Goal: Complete application form: Complete application form

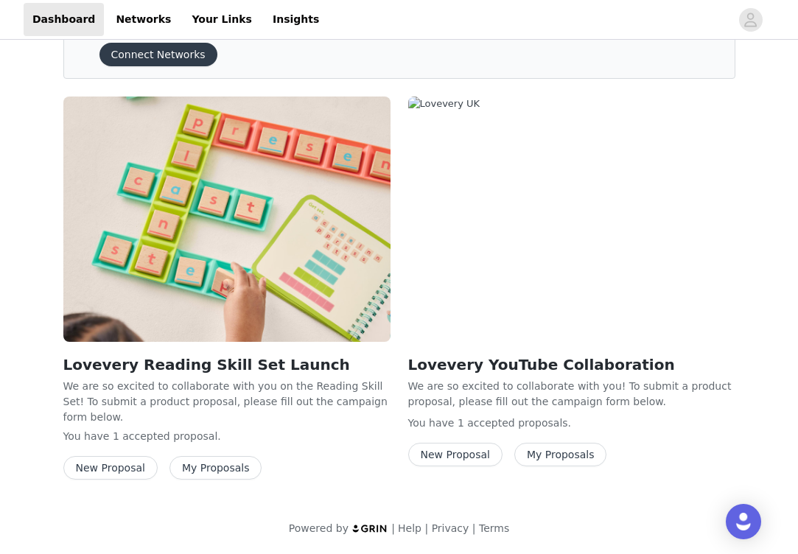
scroll to position [232, 0]
click at [477, 451] on button "New Proposal" at bounding box center [455, 455] width 94 height 24
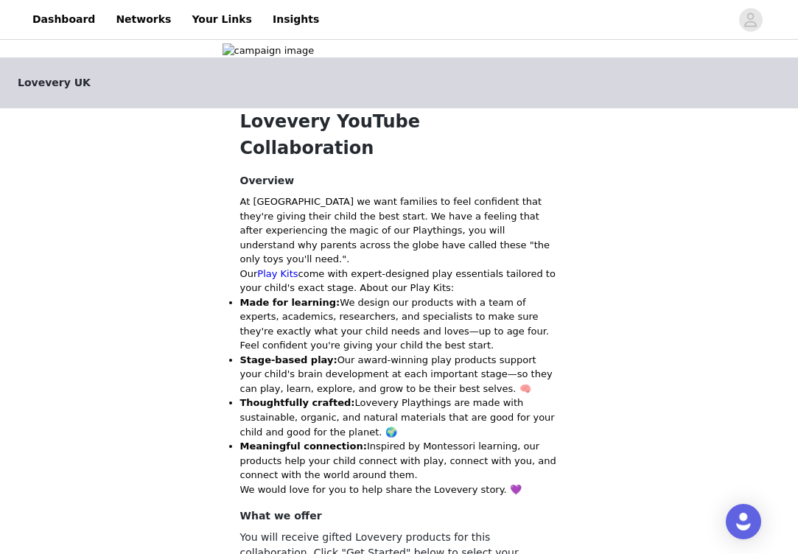
click at [402, 58] on img at bounding box center [400, 50] width 354 height 15
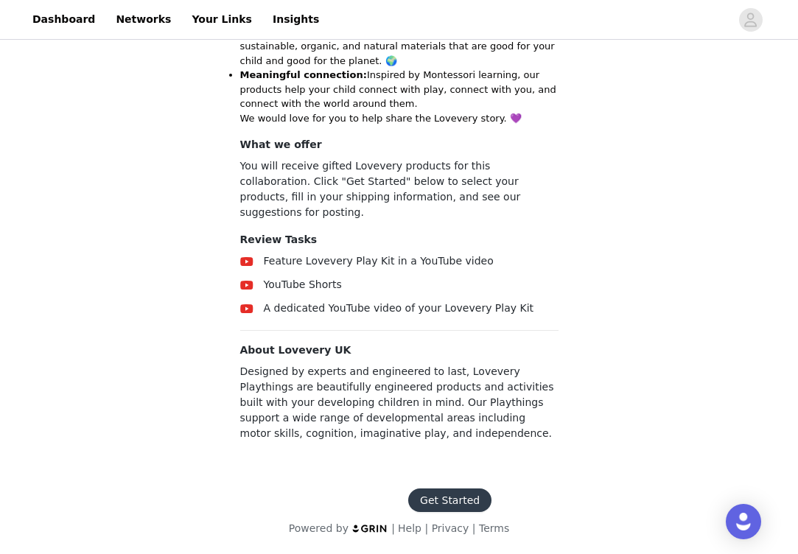
scroll to position [648, 0]
click at [449, 501] on button "Get Started" at bounding box center [449, 501] width 83 height 24
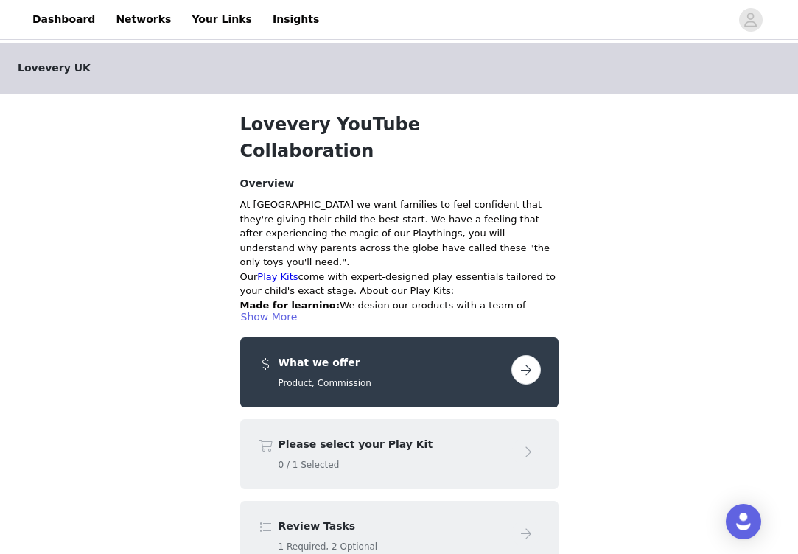
click at [532, 355] on button "button" at bounding box center [525, 369] width 29 height 29
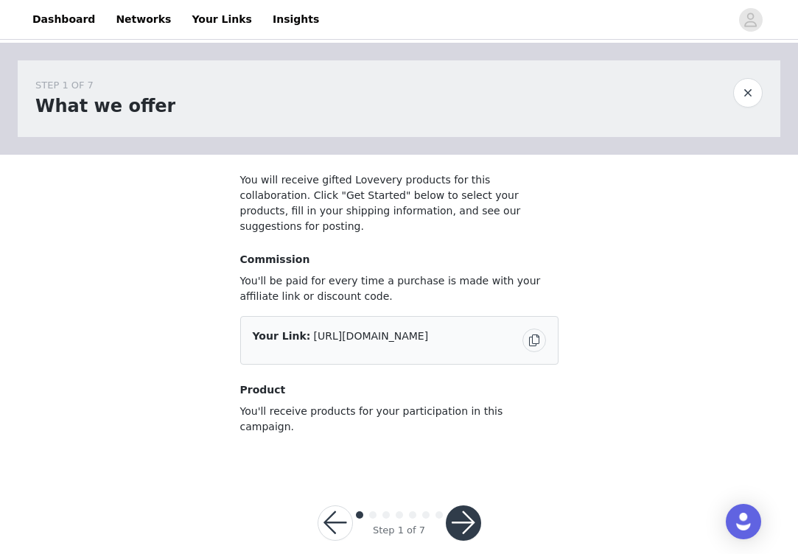
click at [469, 505] on button "button" at bounding box center [463, 522] width 35 height 35
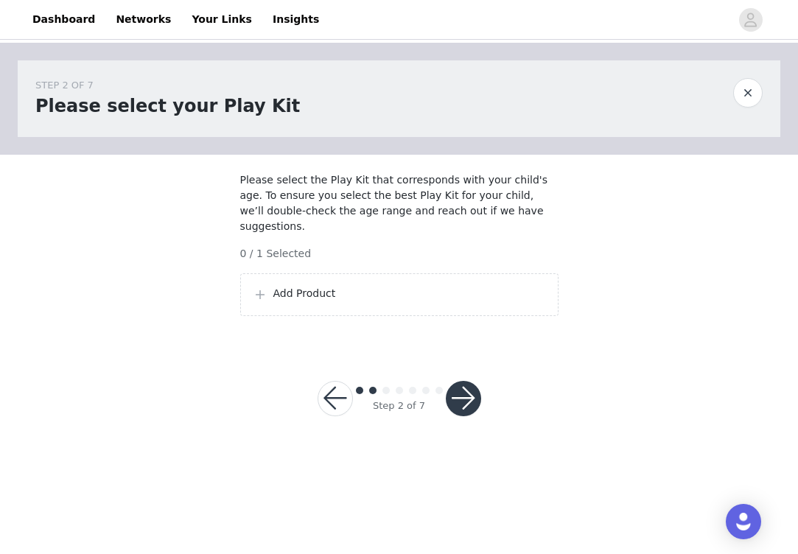
click at [298, 293] on p "Add Product" at bounding box center [409, 293] width 273 height 15
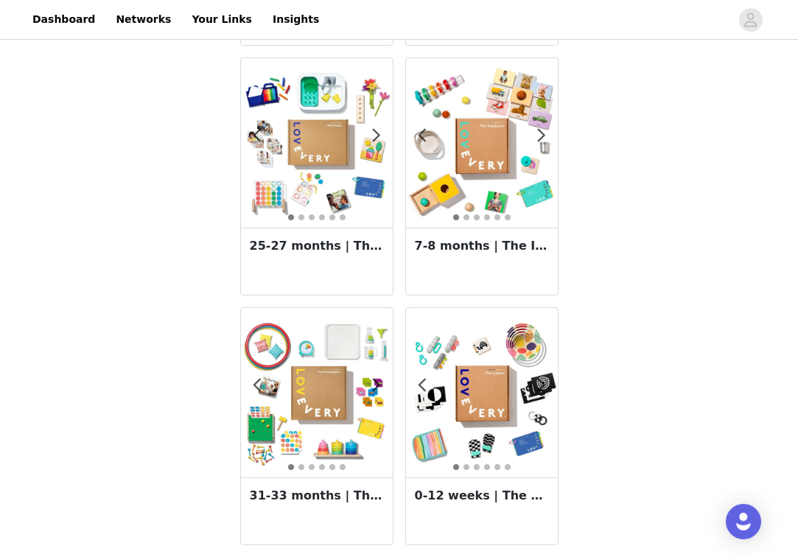
scroll to position [788, 0]
click at [484, 153] on img at bounding box center [482, 143] width 152 height 152
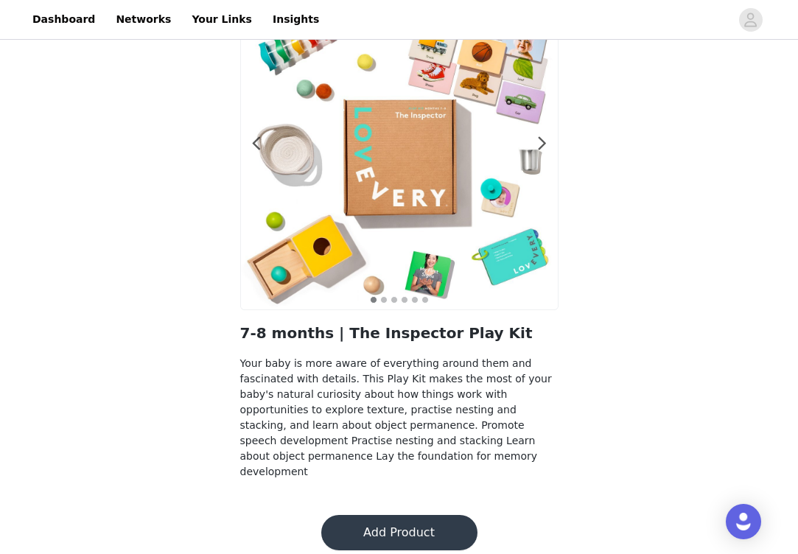
scroll to position [102, 0]
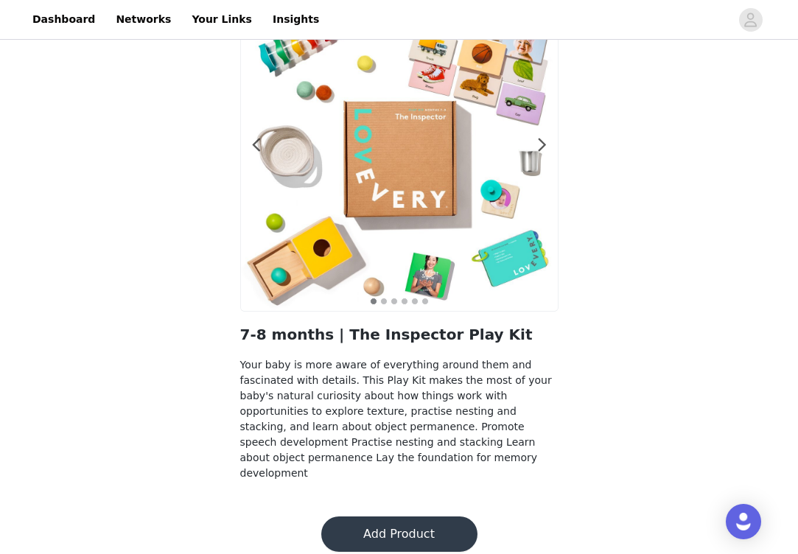
click at [405, 517] on button "Add Product" at bounding box center [399, 534] width 156 height 35
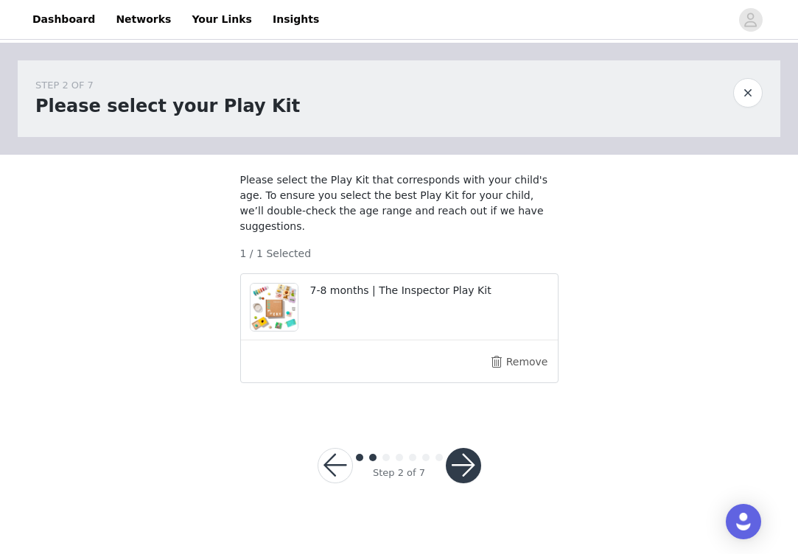
click at [455, 459] on button "button" at bounding box center [463, 465] width 35 height 35
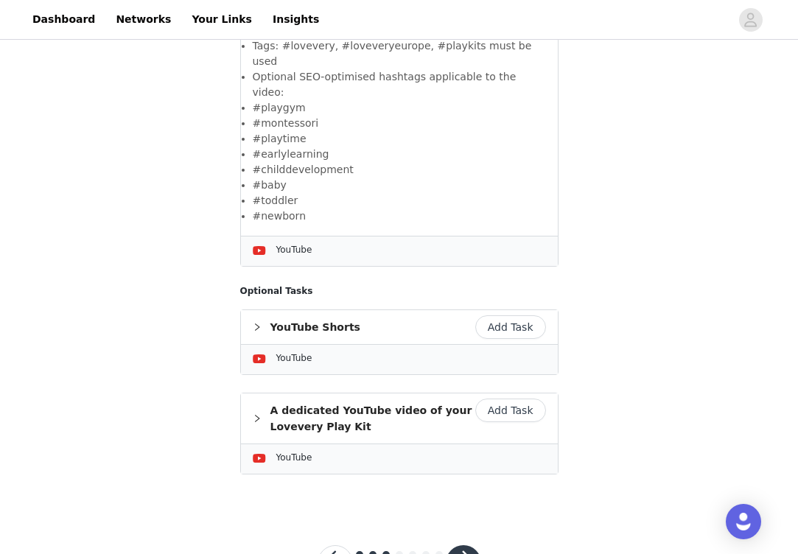
scroll to position [636, 0]
click at [502, 400] on button "Add Task" at bounding box center [510, 412] width 71 height 24
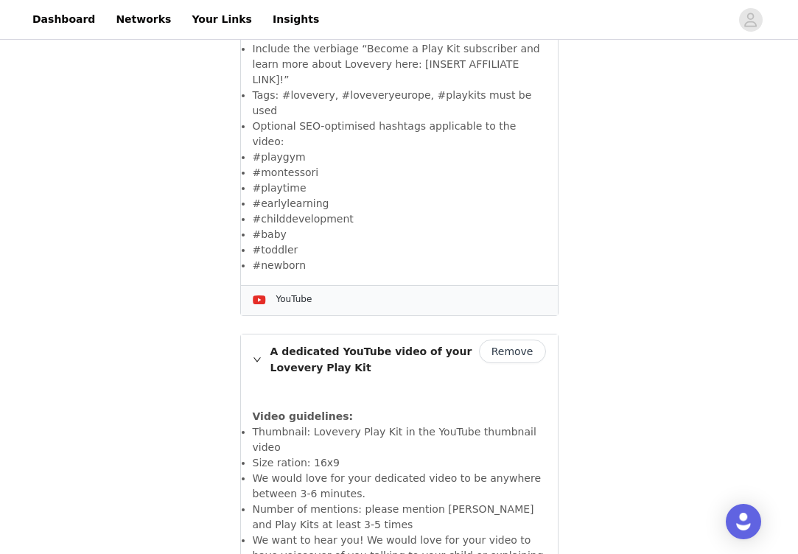
scroll to position [541, 0]
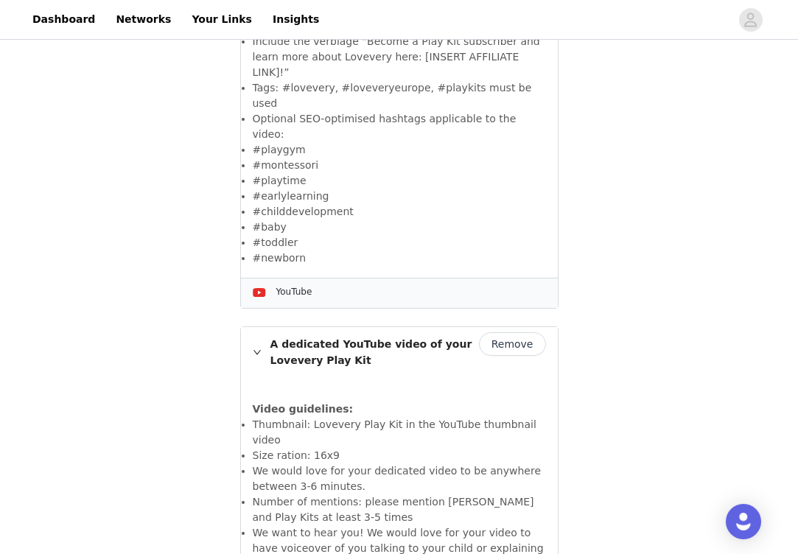
click at [506, 332] on button "Remove" at bounding box center [512, 344] width 67 height 24
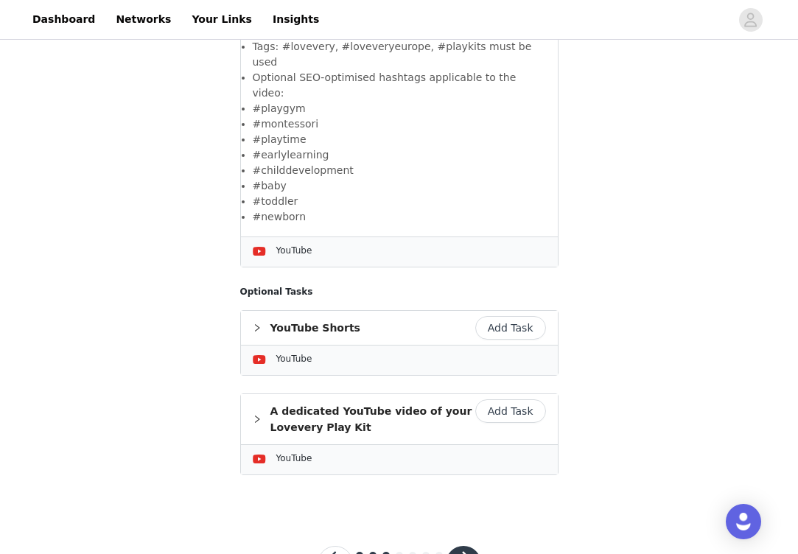
scroll to position [581, 0]
click at [501, 317] on button "Add Task" at bounding box center [510, 329] width 71 height 24
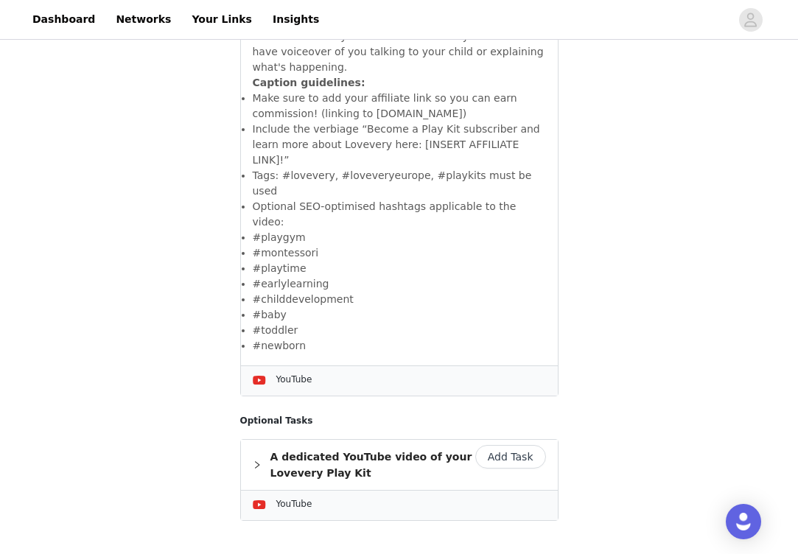
scroll to position [1004, 0]
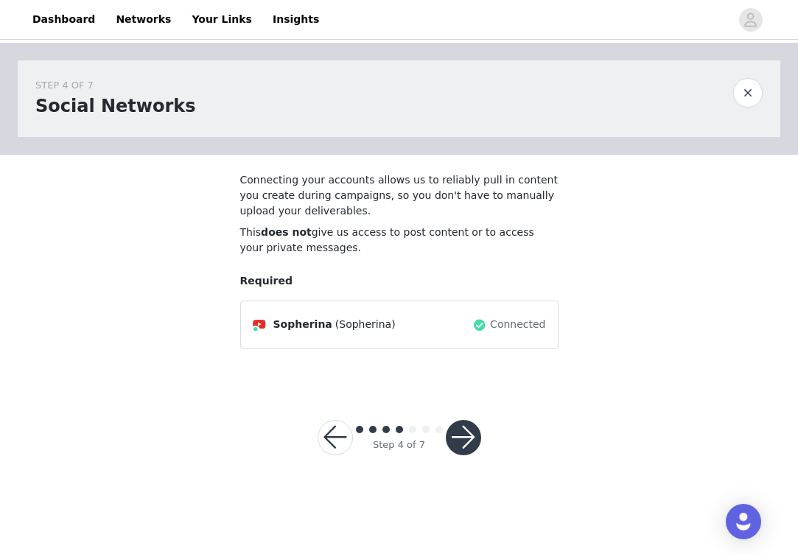
click at [470, 441] on button "button" at bounding box center [463, 437] width 35 height 35
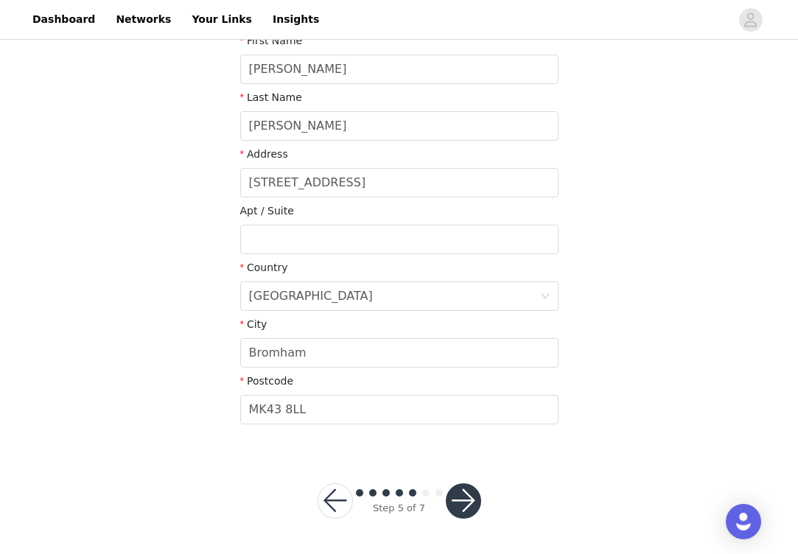
scroll to position [283, 0]
click at [463, 507] on button "button" at bounding box center [463, 501] width 35 height 35
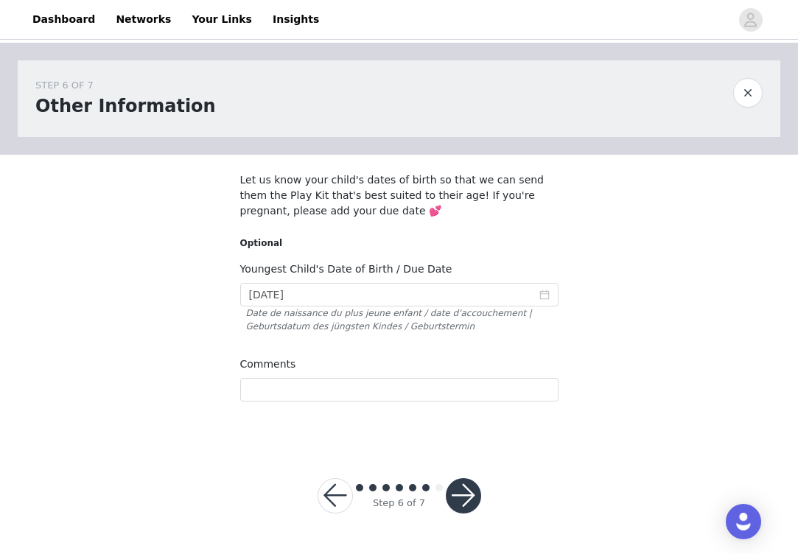
click at [460, 496] on button "button" at bounding box center [463, 495] width 35 height 35
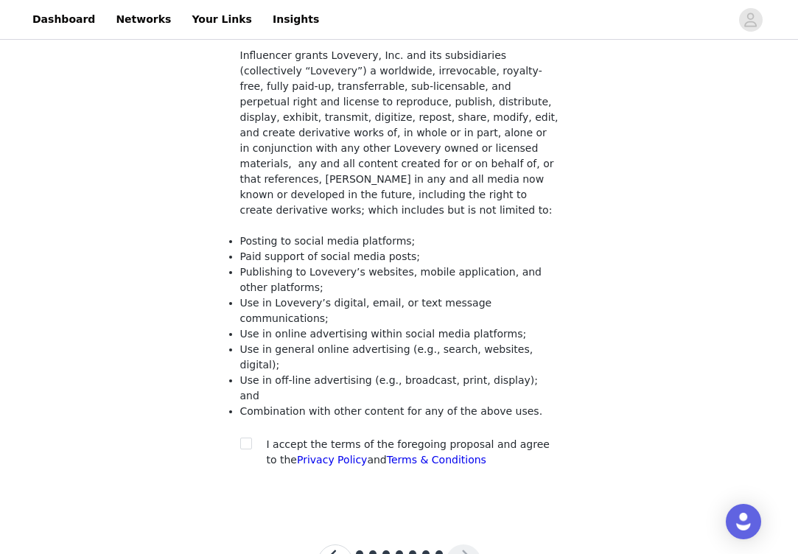
scroll to position [211, 0]
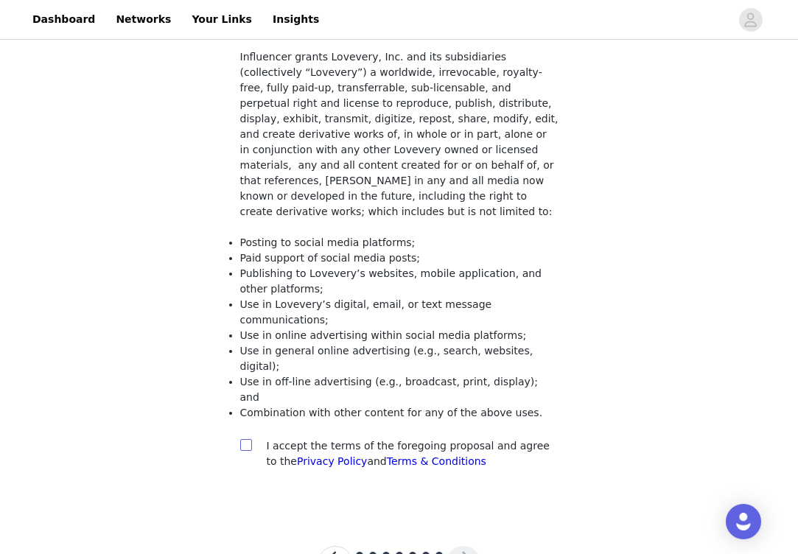
click at [245, 439] on input "checkbox" at bounding box center [245, 444] width 10 height 10
checkbox input "true"
click at [461, 546] on button "button" at bounding box center [463, 563] width 35 height 35
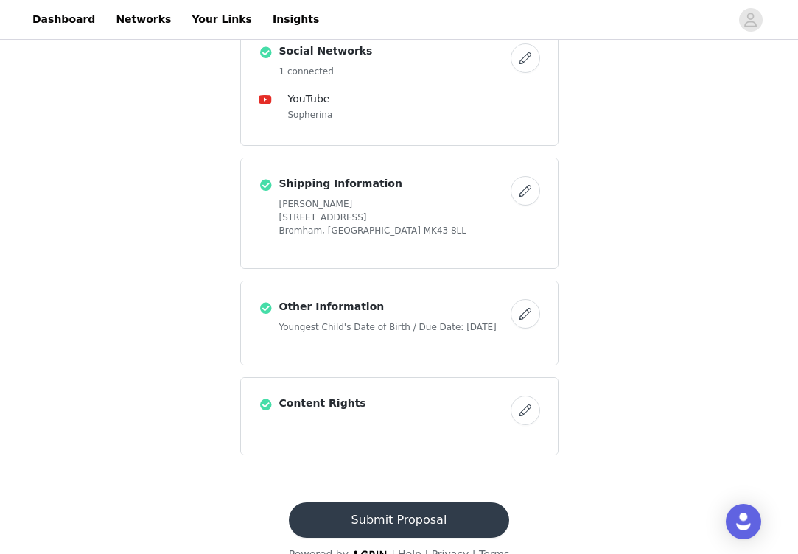
scroll to position [701, 0]
click at [406, 503] on button "Submit Proposal" at bounding box center [399, 520] width 220 height 35
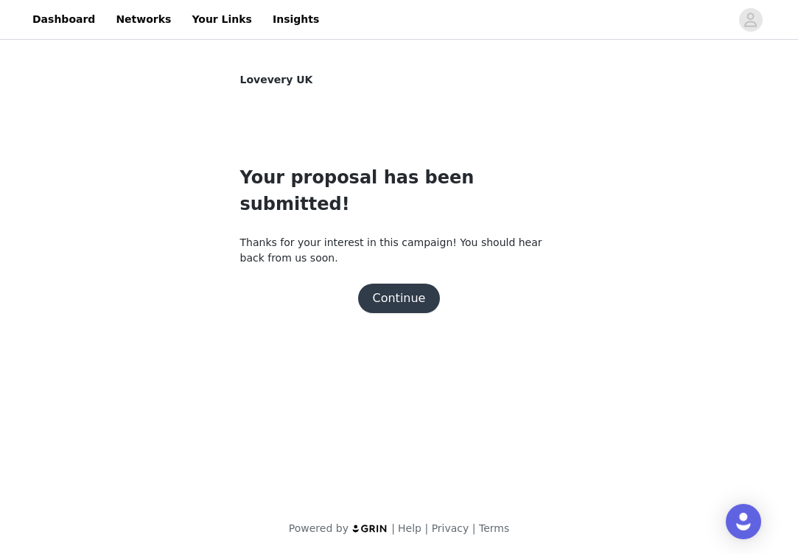
scroll to position [0, 0]
click at [398, 284] on button "Continue" at bounding box center [399, 298] width 83 height 29
